Goal: Communication & Community: Answer question/provide support

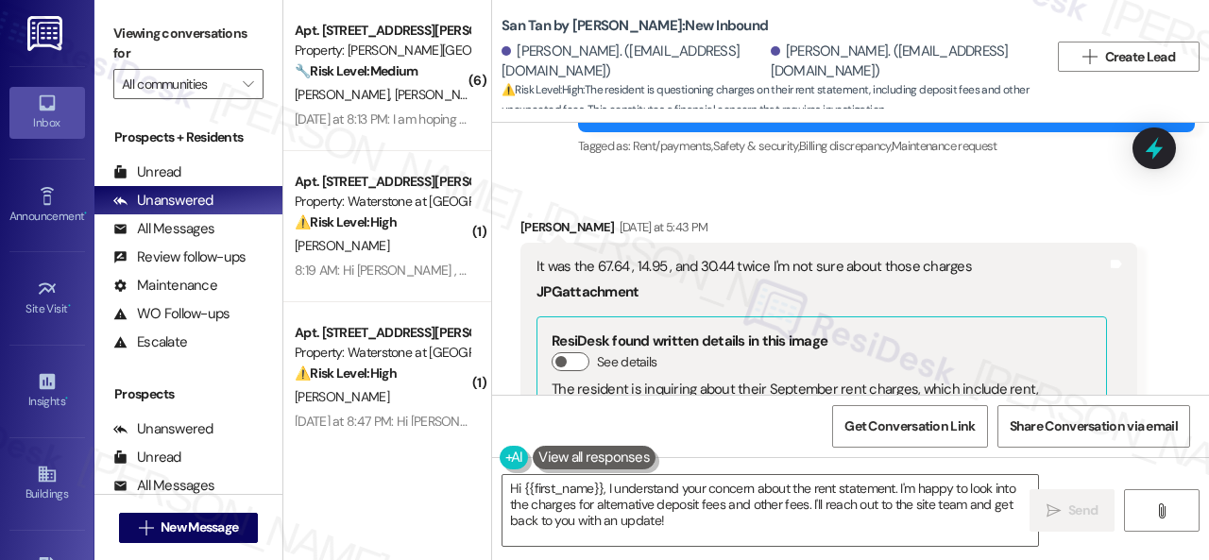
scroll to position [4345, 0]
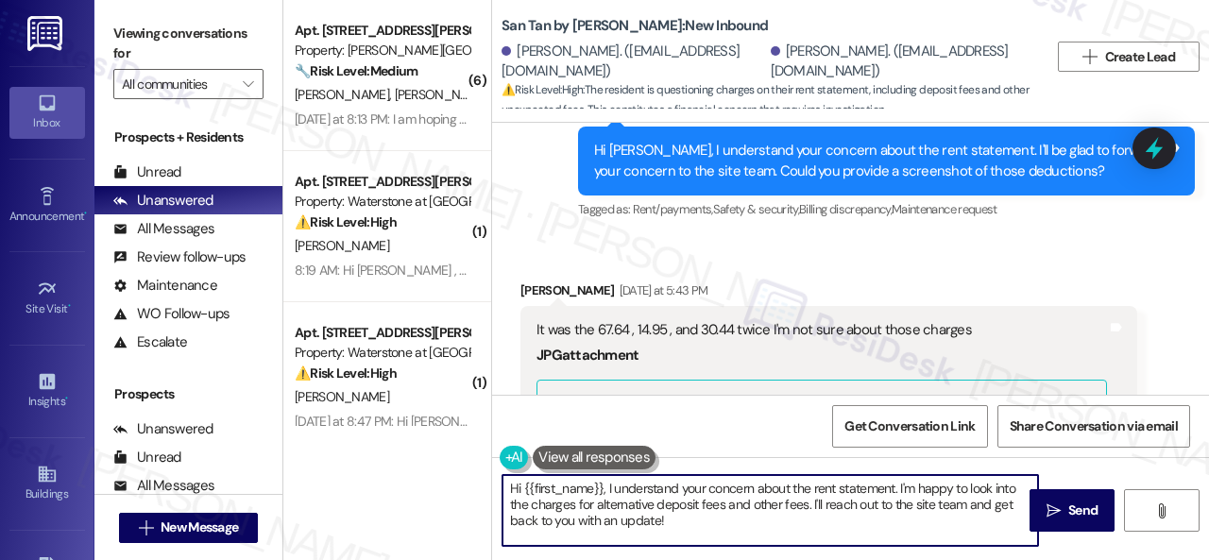
drag, startPoint x: 524, startPoint y: 485, endPoint x: 695, endPoint y: 539, distance: 179.3
click at [695, 539] on textarea "Hi {{first_name}}, I understand your concern about the rent statement. I'm happ…" at bounding box center [771, 510] width 536 height 71
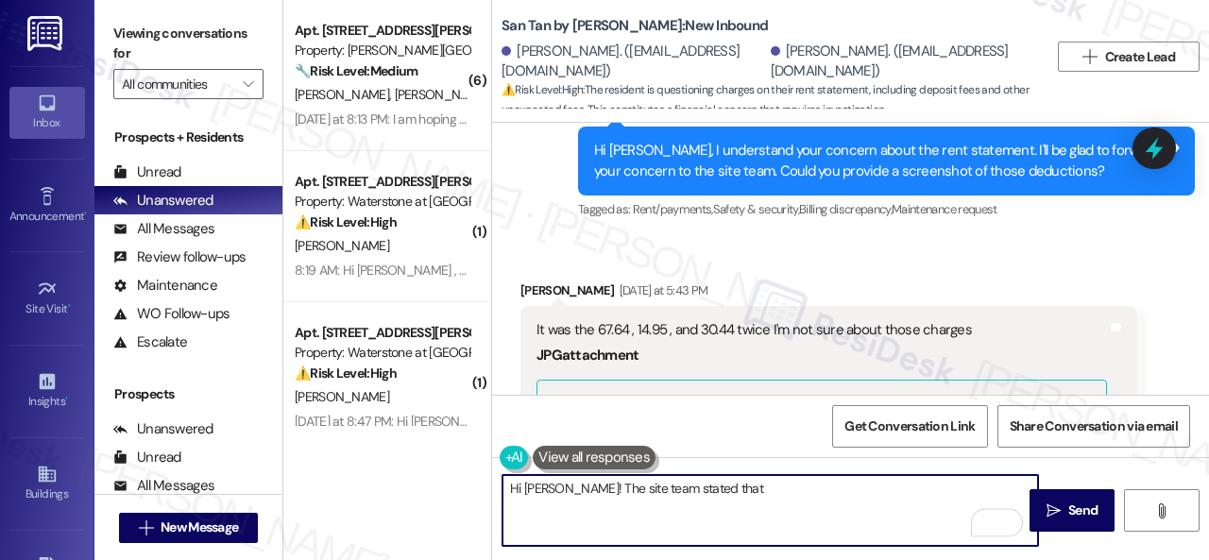
paste textarea "the $67 is for utilities. The 30.44 was charging as two insurance policies, we …"
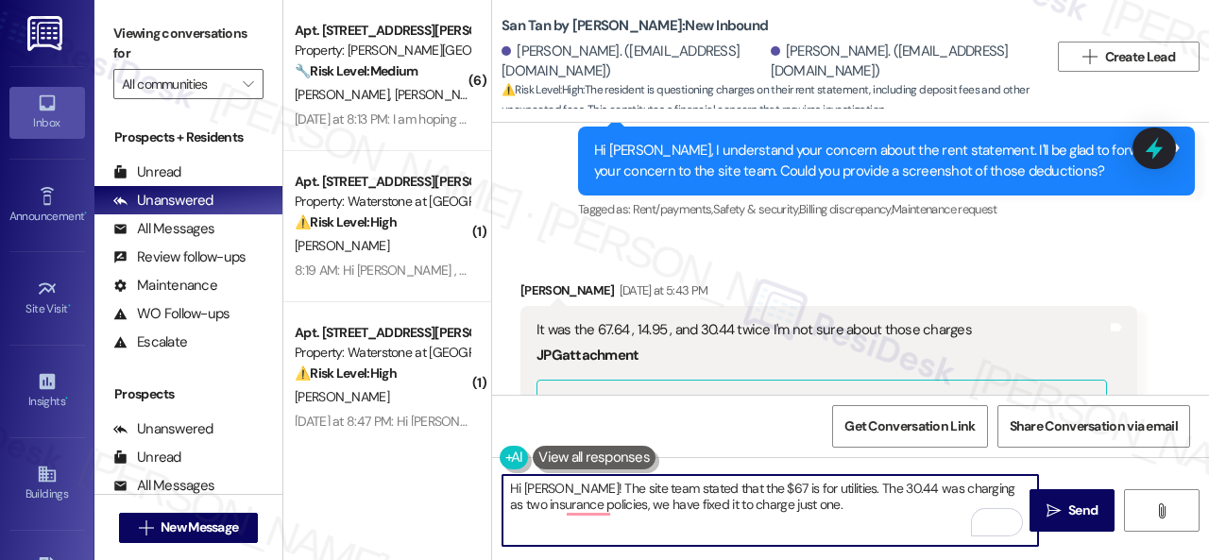
click at [618, 508] on textarea "Hi [PERSON_NAME]! The site team stated that the $67 is for utilities. The 30.44…" at bounding box center [771, 510] width 536 height 71
drag, startPoint x: 607, startPoint y: 507, endPoint x: 629, endPoint y: 505, distance: 22.8
click at [629, 505] on textarea "Hi [PERSON_NAME]! The site team stated that the $67 is for utilities. The 30.44…" at bounding box center [771, 510] width 536 height 71
click at [841, 509] on textarea "Hi [PERSON_NAME]! The site team stated that the $67 is for utilities. The 30.44…" at bounding box center [771, 510] width 536 height 71
type textarea "Hi [PERSON_NAME]! The site team stated that the $67 is for utilities. The 30.44…"
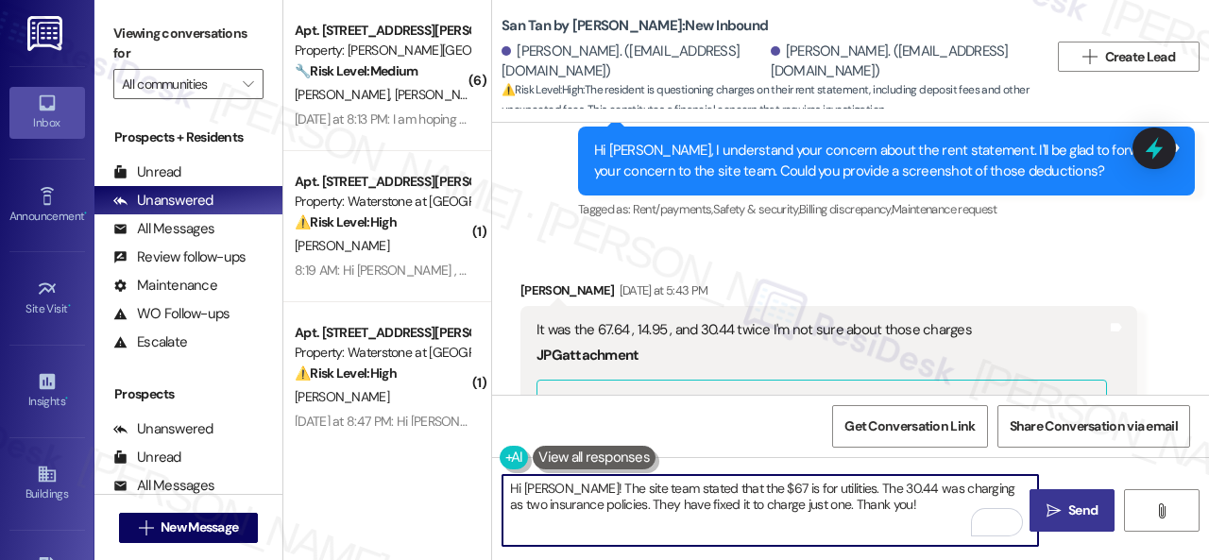
click at [1069, 511] on span "Send" at bounding box center [1083, 511] width 29 height 20
